Goal: Communication & Community: Answer question/provide support

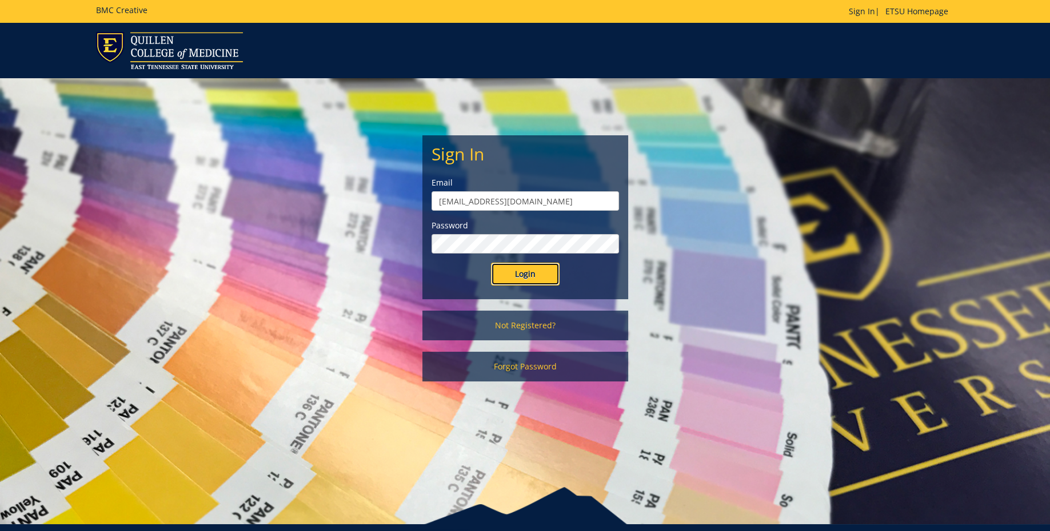
click at [533, 277] on input "Login" at bounding box center [525, 274] width 69 height 23
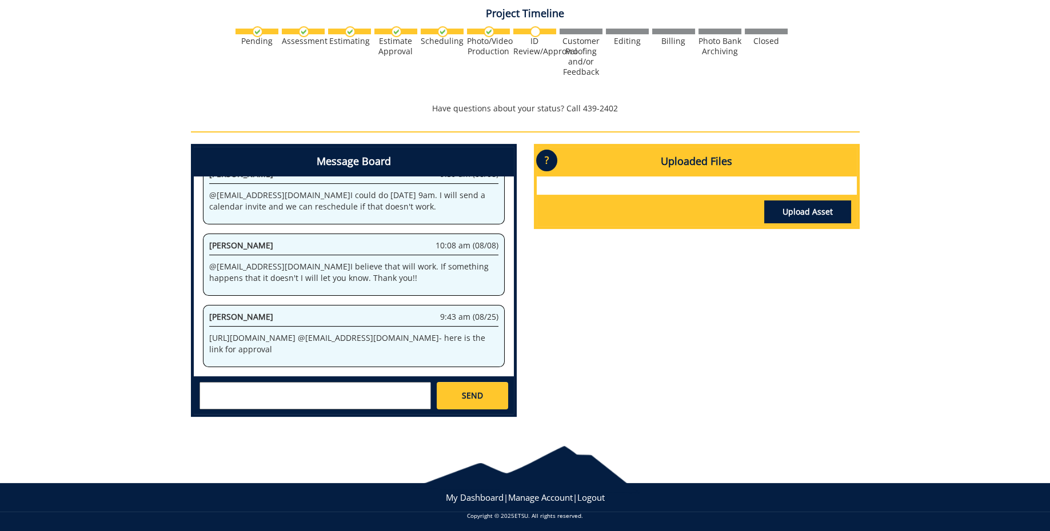
scroll to position [456, 0]
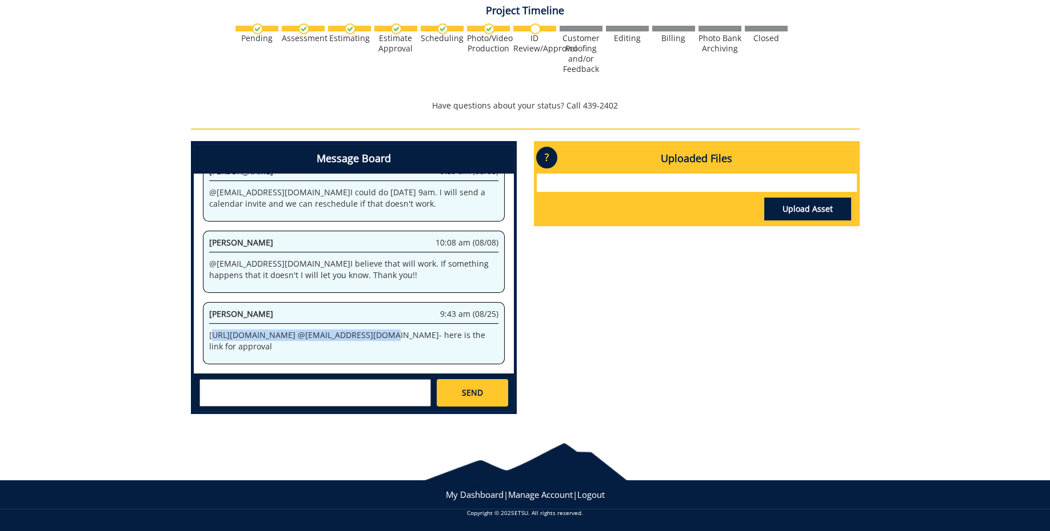
drag, startPoint x: 213, startPoint y: 322, endPoint x: 300, endPoint y: 350, distance: 91.6
click at [300, 350] on p "https://etsu365-my.sharepoint.com/:f:/g/personal/gougeja_etsu_edu/EmNN0-CvzFtDv…" at bounding box center [353, 341] width 289 height 23
click at [263, 330] on p "https://etsu365-my.sharepoint.com/:f:/g/personal/gougeja_etsu_edu/EmNN0-CvzFtDv…" at bounding box center [353, 341] width 289 height 23
click at [204, 321] on div "Jeremiah Gouge 9:43 am (08/25) https://etsu365-my.sharepoint.com/:f:/g/personal…" at bounding box center [354, 333] width 302 height 62
click at [209, 330] on p "https://etsu365-my.sharepoint.com/:f:/g/personal/gougeja_etsu_edu/EmNN0-CvzFtDv…" at bounding box center [353, 341] width 289 height 23
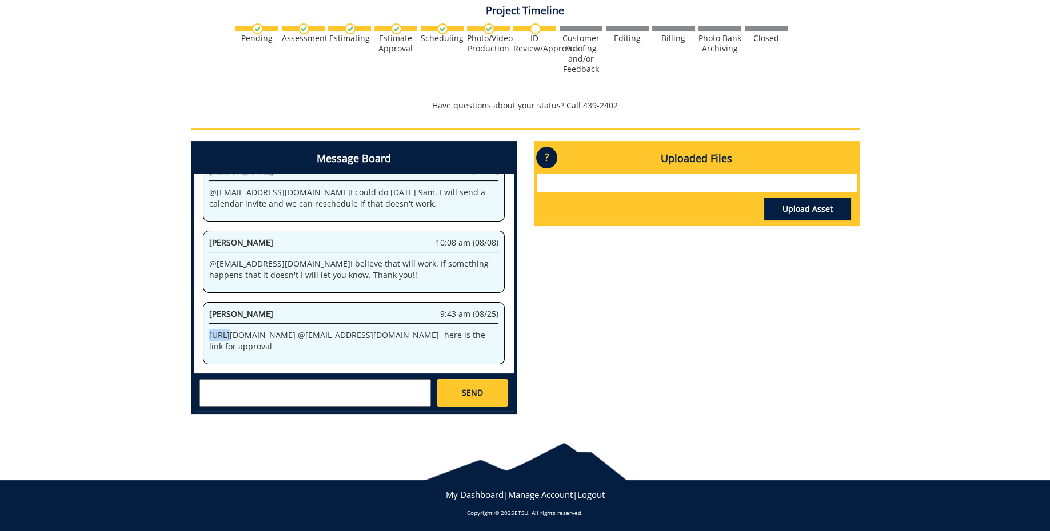
click at [209, 330] on p "https://etsu365-my.sharepoint.com/:f:/g/personal/gougeja_etsu_edu/EmNN0-CvzFtDv…" at bounding box center [353, 341] width 289 height 23
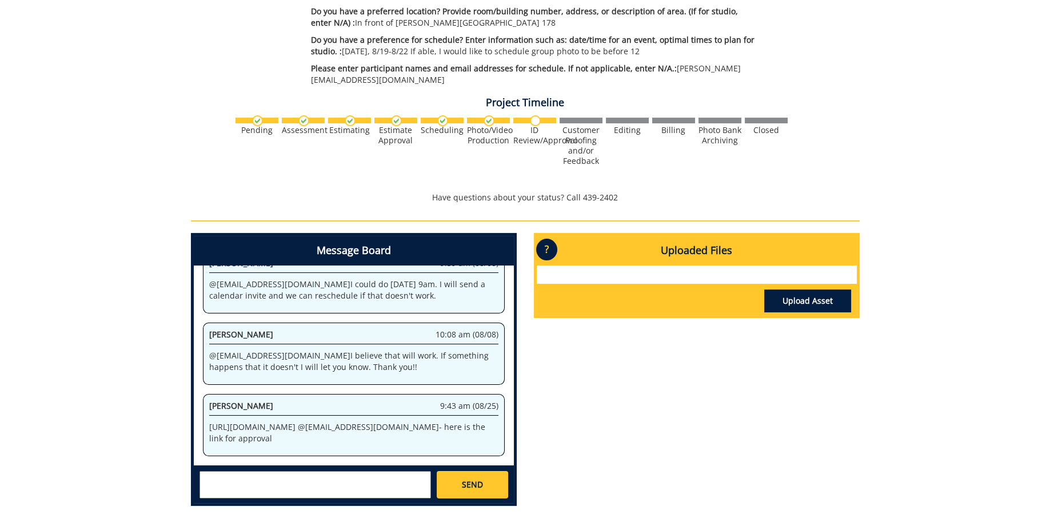
scroll to position [456, 0]
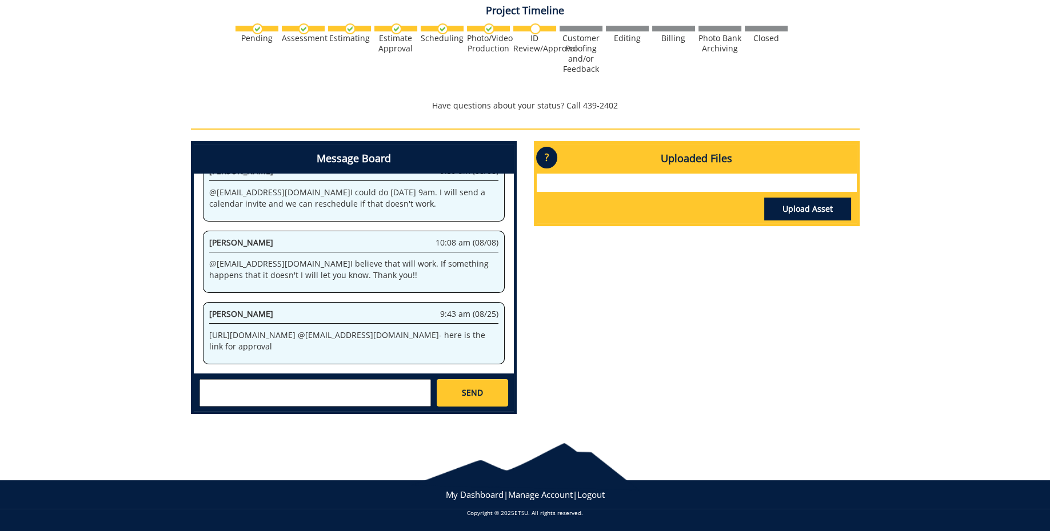
click at [336, 383] on textarea at bounding box center [314, 392] width 231 height 27
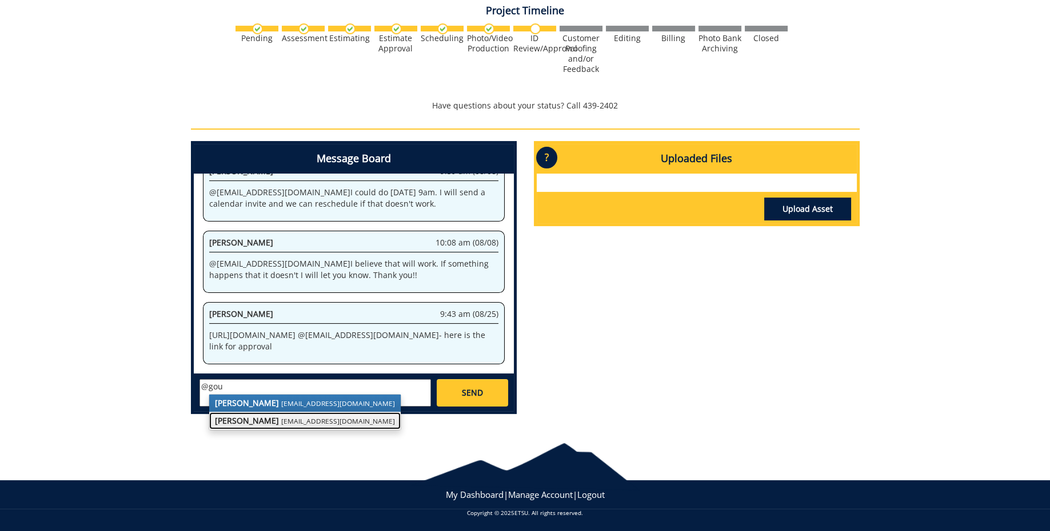
click at [229, 422] on strong "[PERSON_NAME]" at bounding box center [247, 420] width 64 height 11
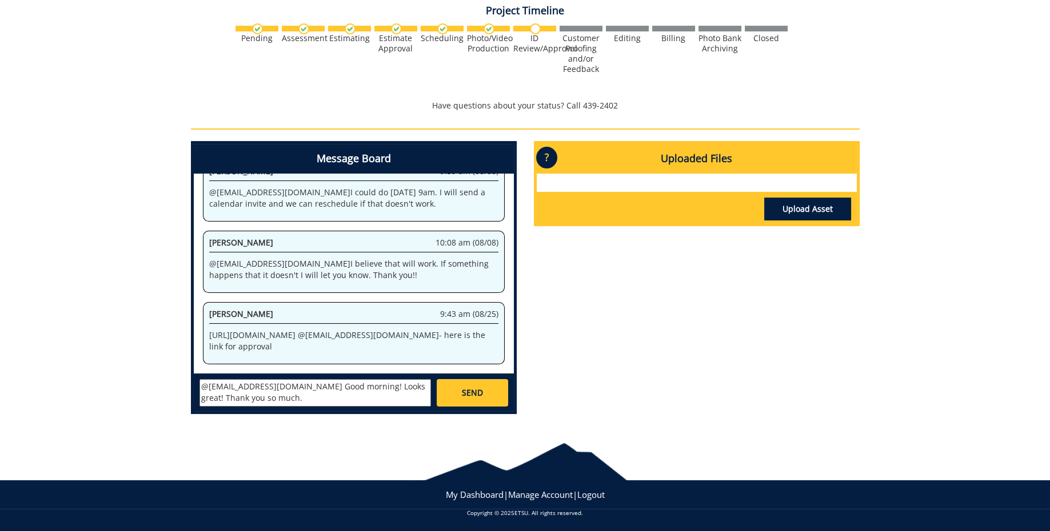
scroll to position [10, 0]
type textarea "@[EMAIL_ADDRESS][DOMAIN_NAME] Good morning! Looks great! Thank you so much."
click at [450, 397] on link "SEND" at bounding box center [472, 392] width 71 height 27
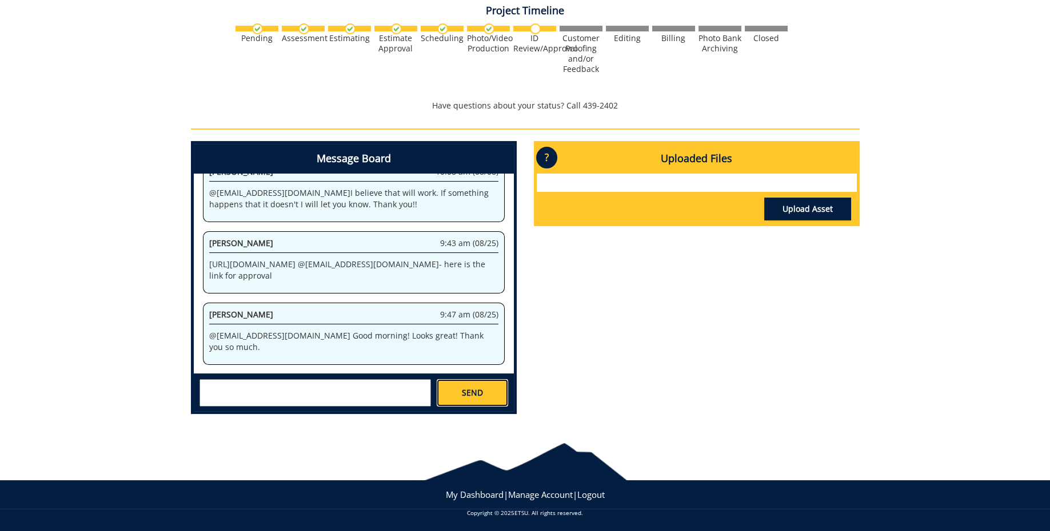
scroll to position [982, 0]
